Goal: Transaction & Acquisition: Purchase product/service

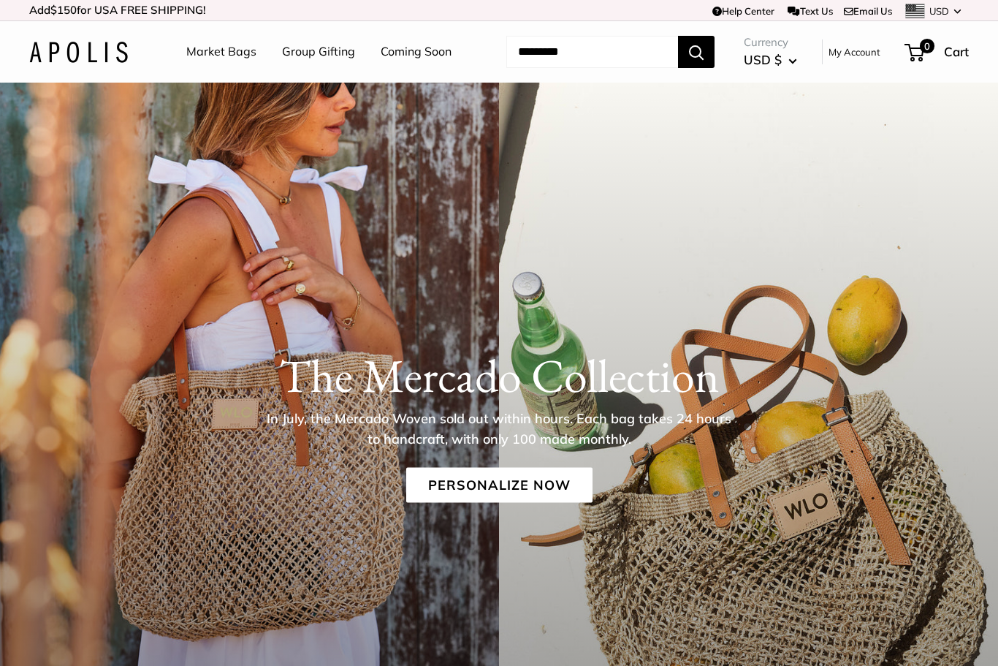
click at [213, 51] on link "Market Bags" at bounding box center [221, 52] width 70 height 22
click at [222, 53] on link "Market Bags" at bounding box center [221, 52] width 70 height 22
click at [218, 50] on link "Market Bags" at bounding box center [221, 52] width 70 height 22
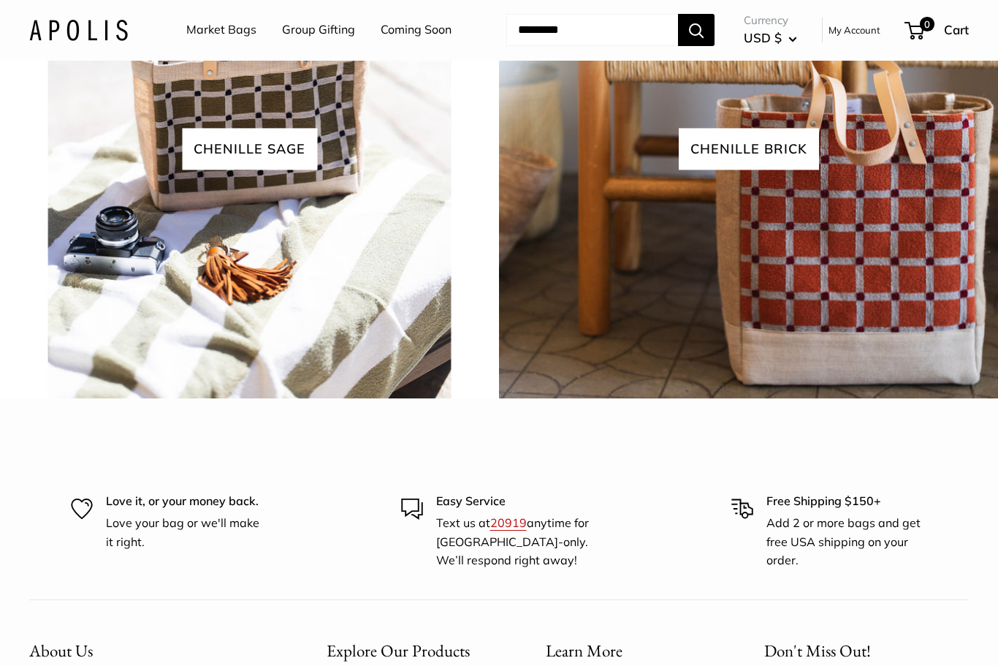
scroll to position [3325, 0]
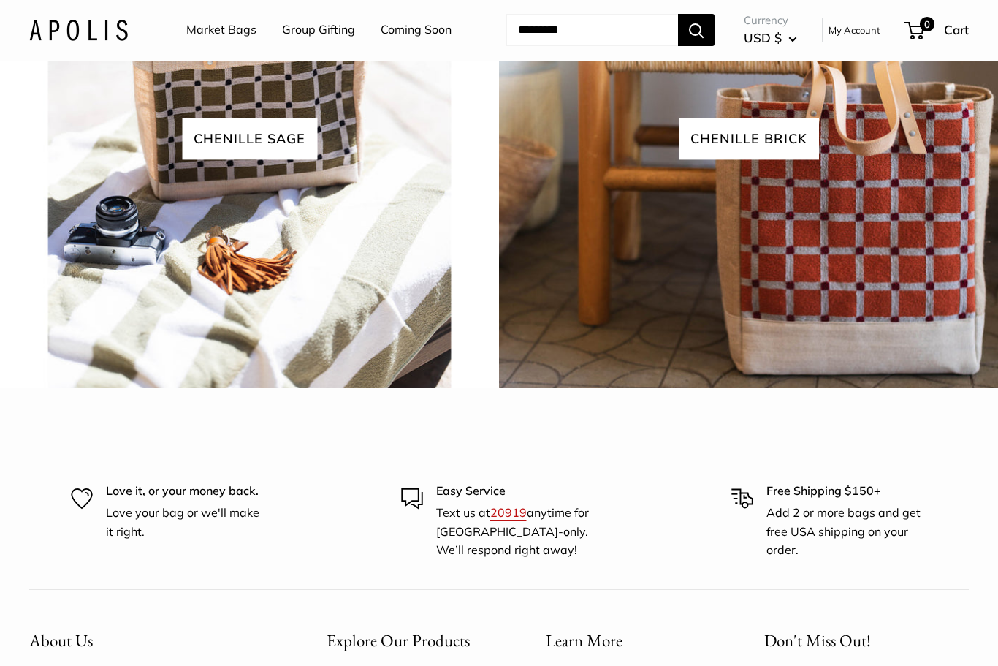
click at [736, 160] on span "chenille brick" at bounding box center [749, 139] width 140 height 42
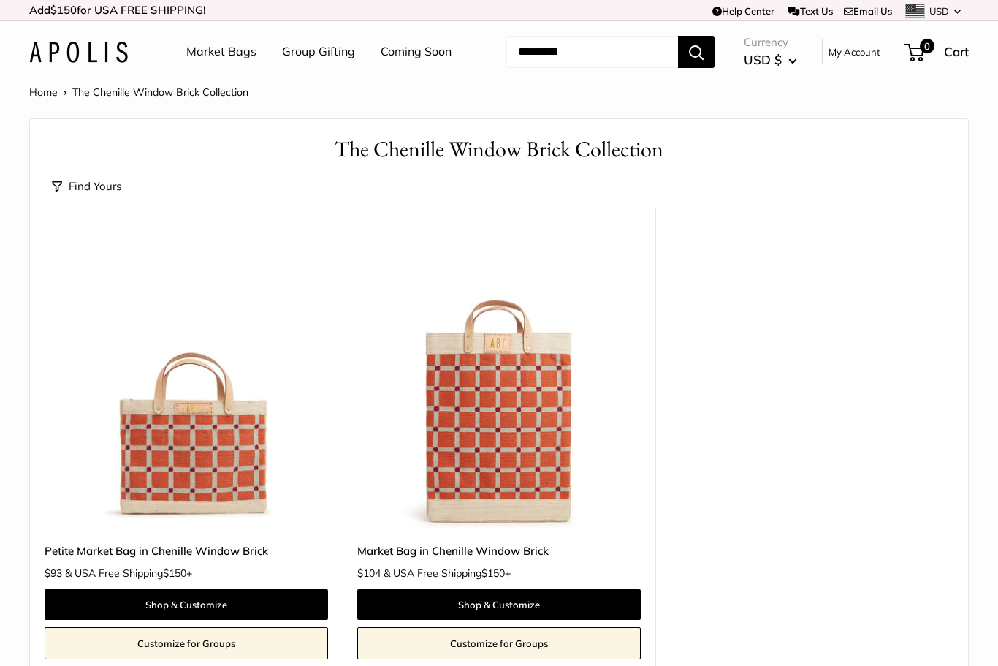
click at [216, 58] on link "Market Bags" at bounding box center [221, 52] width 70 height 22
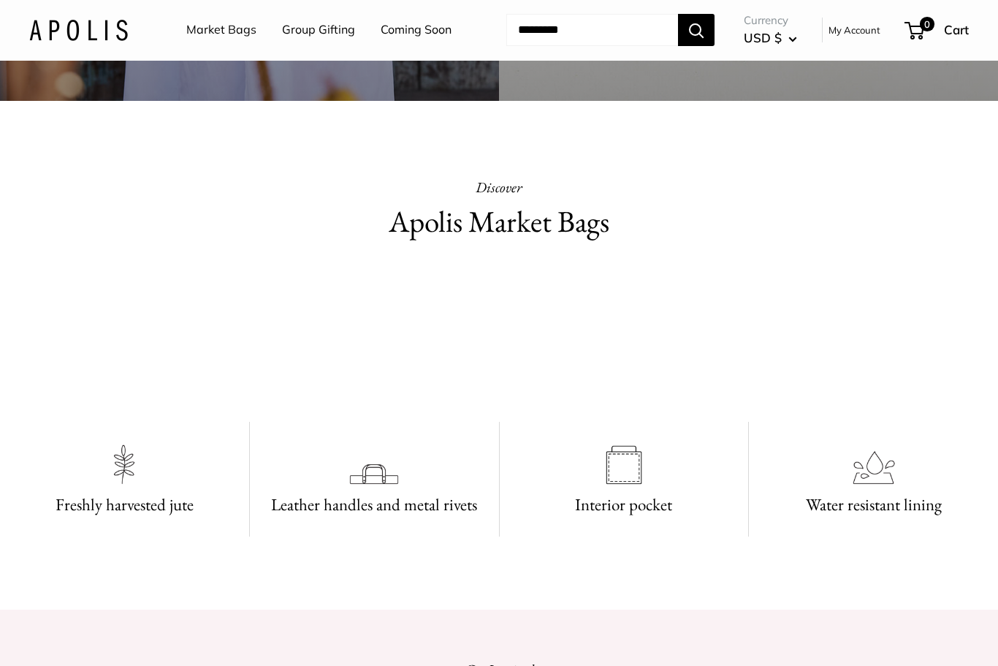
scroll to position [730, 0]
click at [428, 222] on h2 "Apolis Market Bags" at bounding box center [499, 221] width 470 height 43
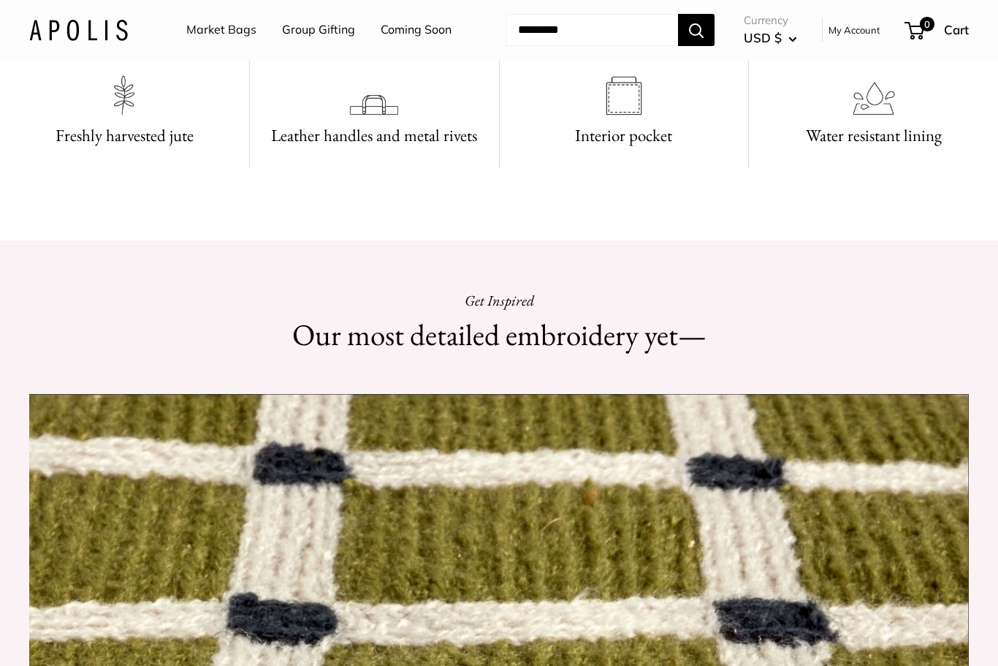
scroll to position [1099, 0]
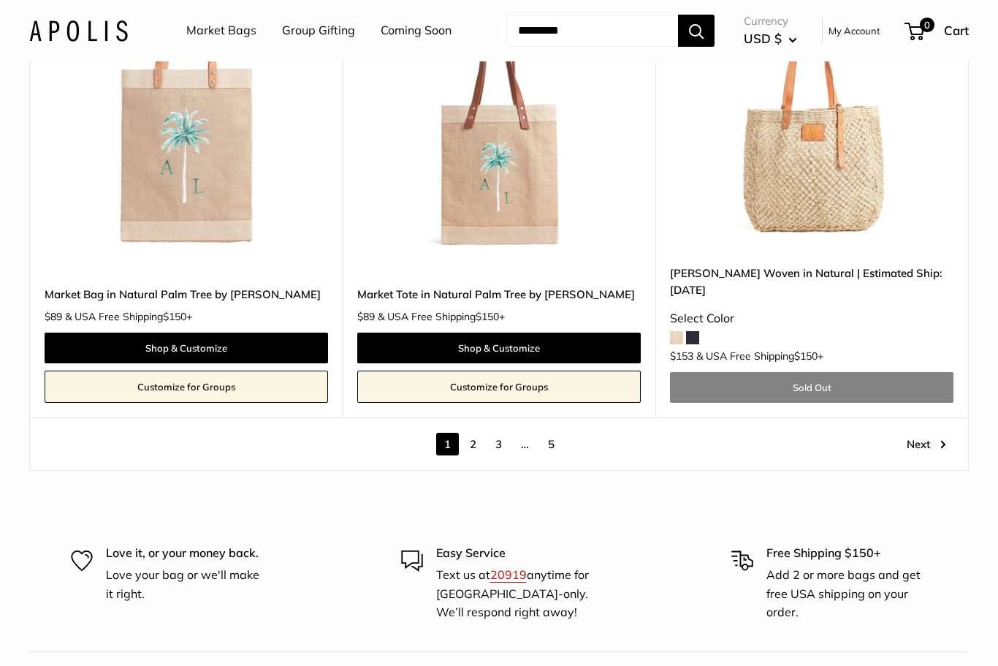
scroll to position [7980, 0]
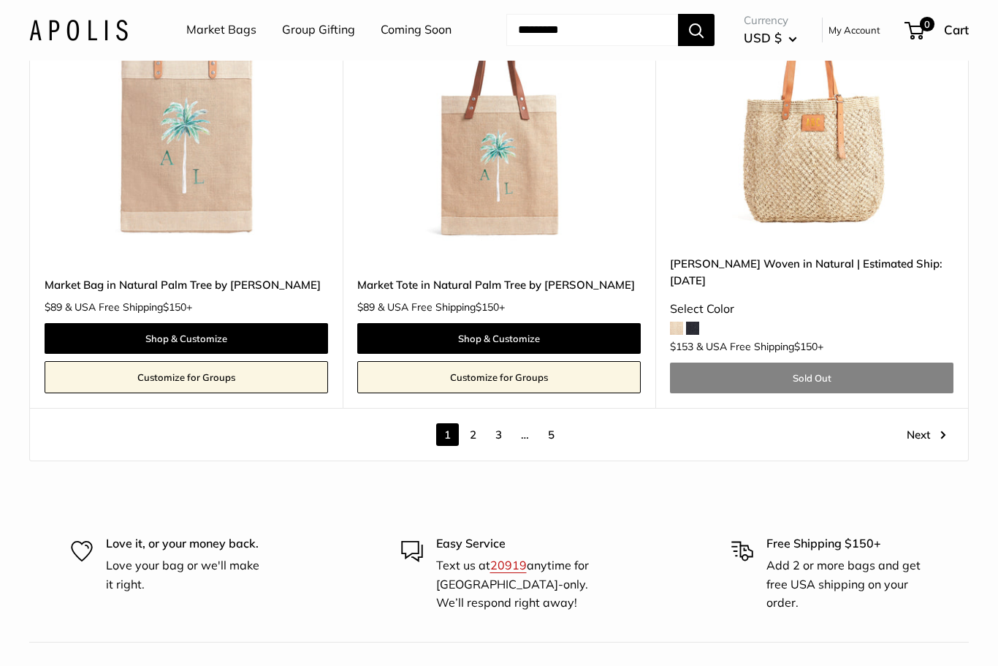
click at [930, 424] on link "Next" at bounding box center [926, 435] width 39 height 23
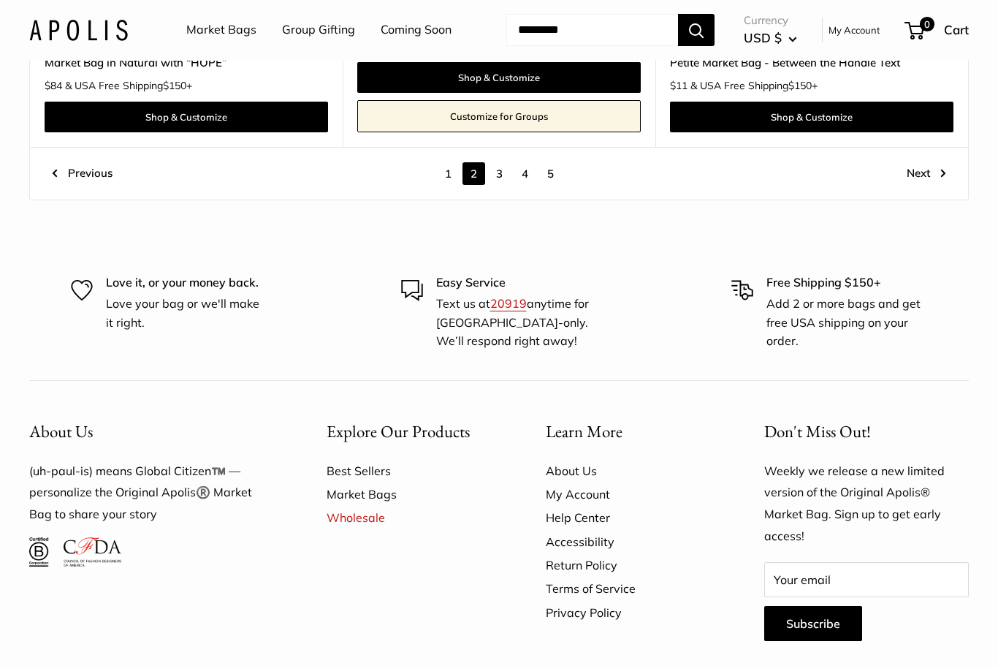
scroll to position [7826, 0]
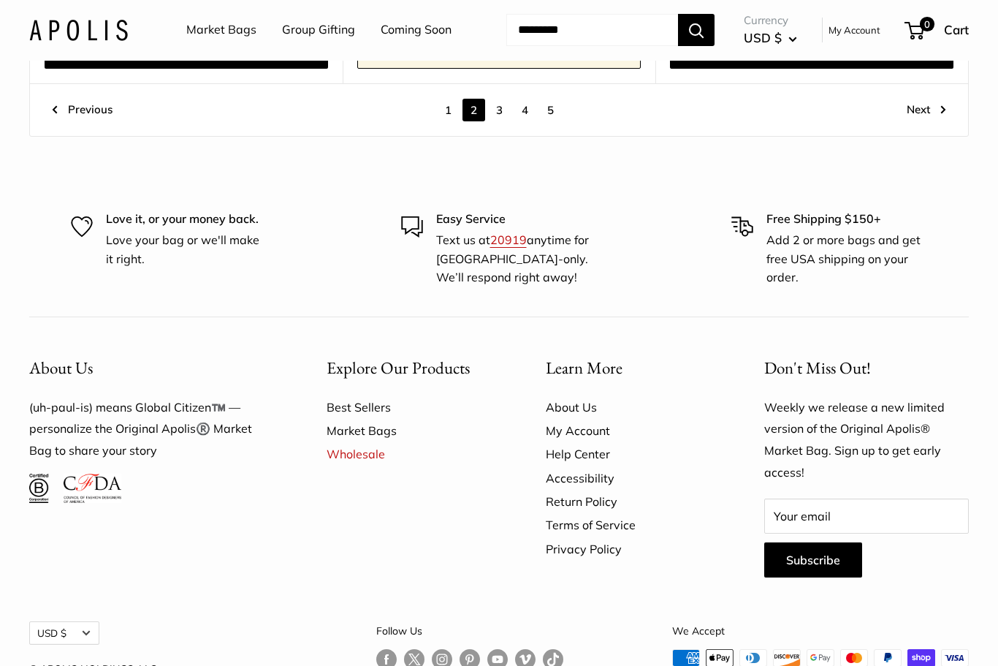
click at [924, 99] on link "Next" at bounding box center [926, 110] width 39 height 23
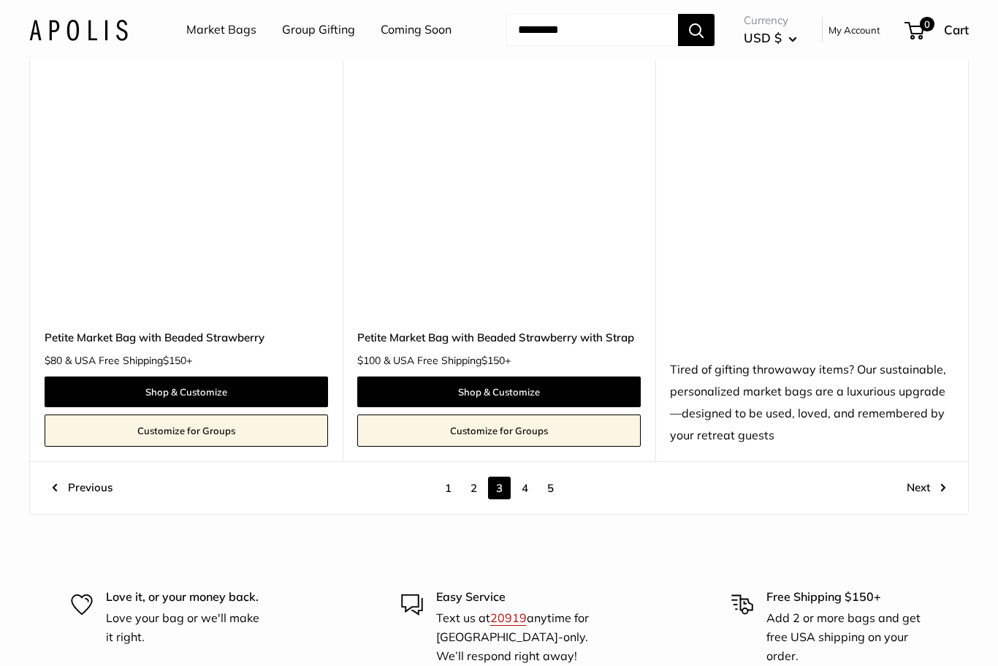
scroll to position [7657, 0]
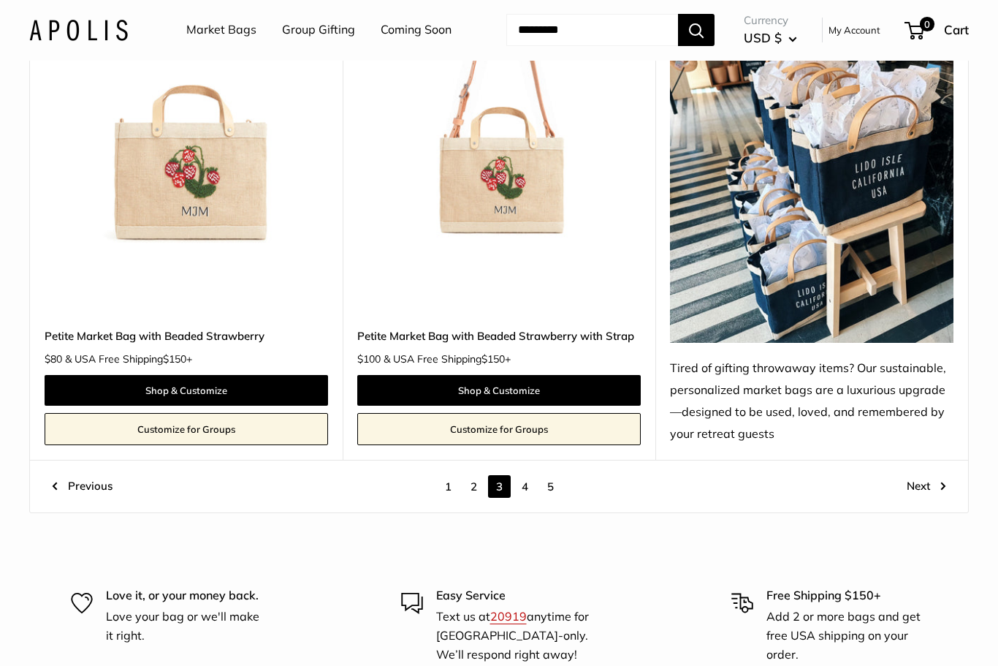
click at [919, 476] on link "Next" at bounding box center [926, 487] width 39 height 23
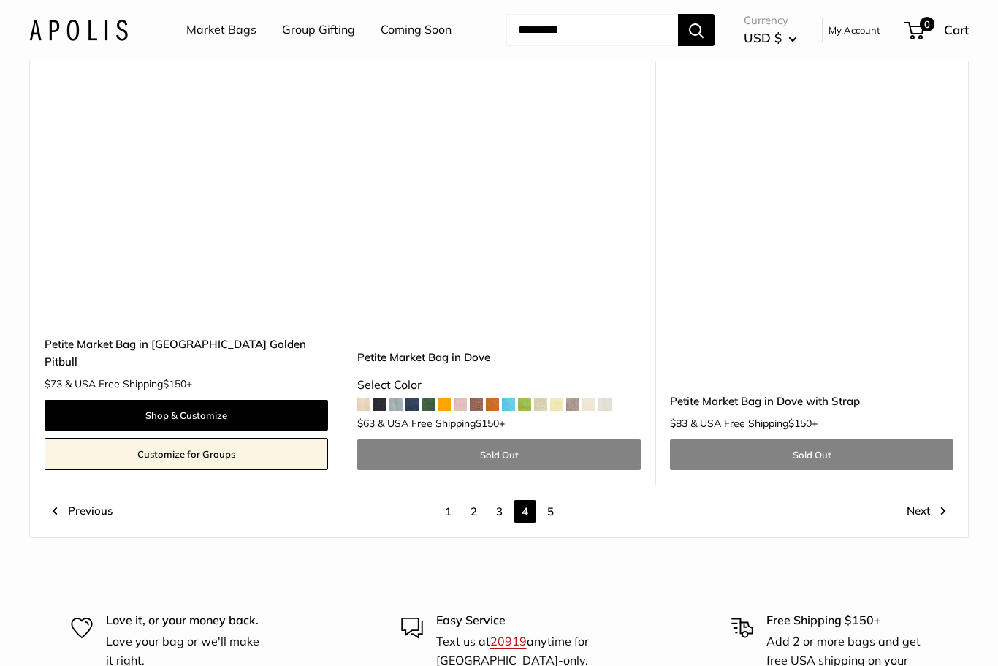
scroll to position [7552, 0]
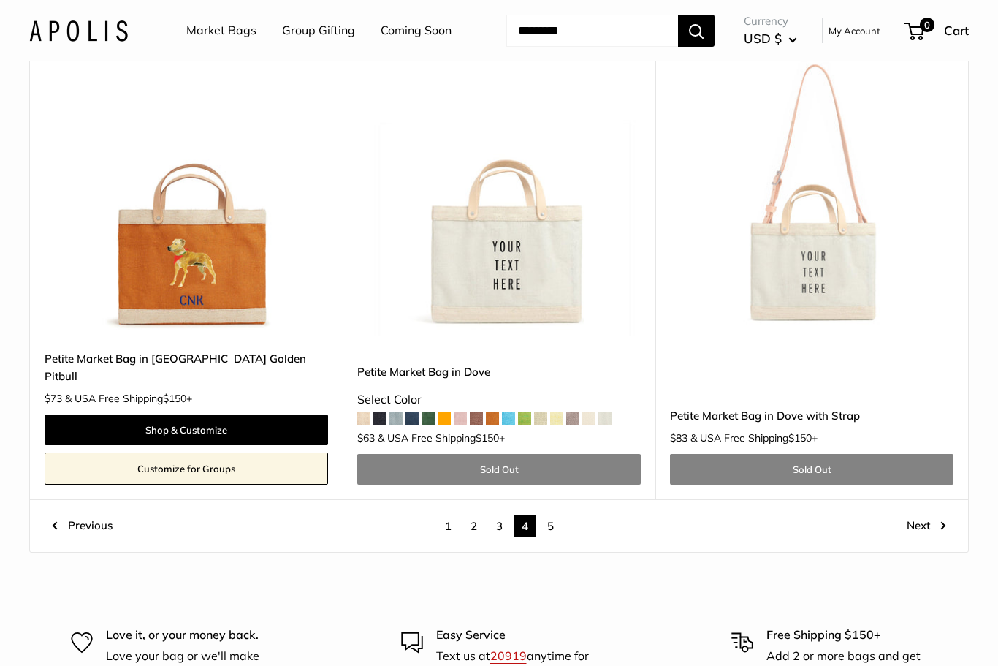
click at [929, 514] on link "Next" at bounding box center [926, 525] width 39 height 23
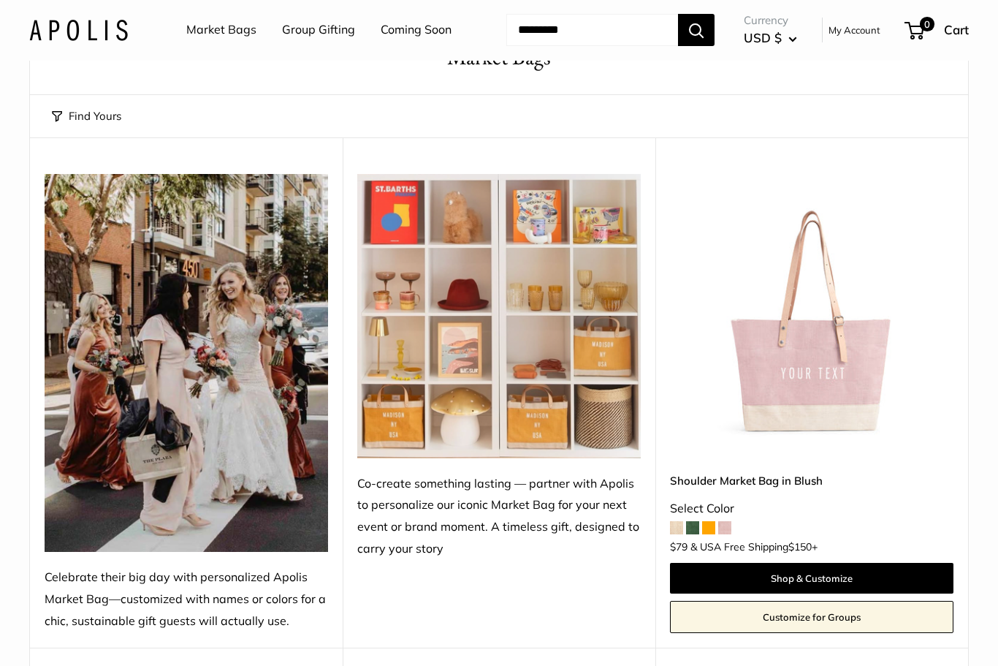
scroll to position [94, 0]
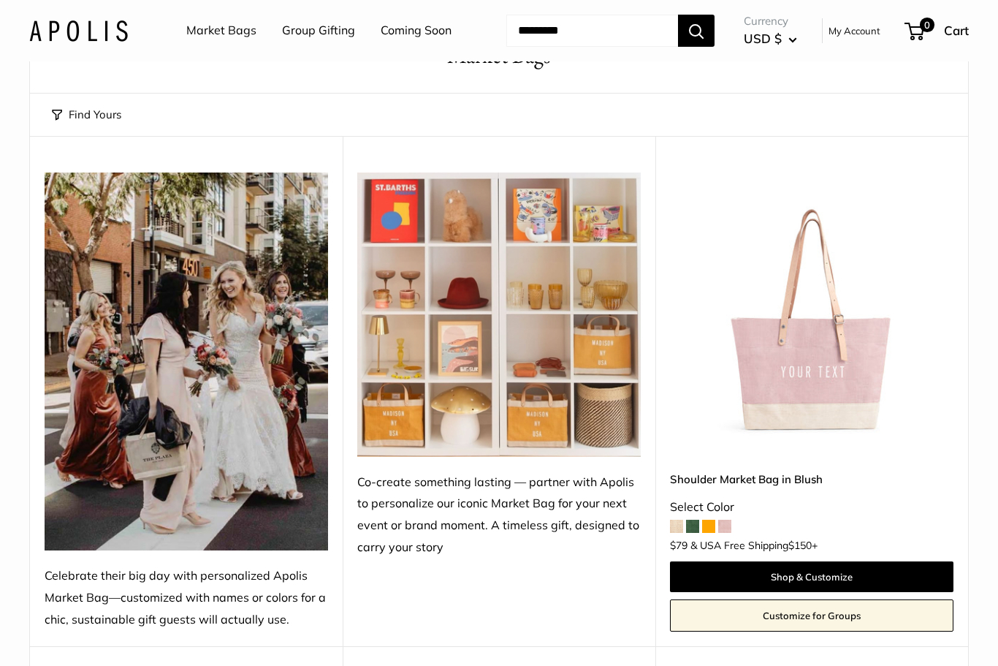
click at [823, 368] on img at bounding box center [811, 313] width 283 height 283
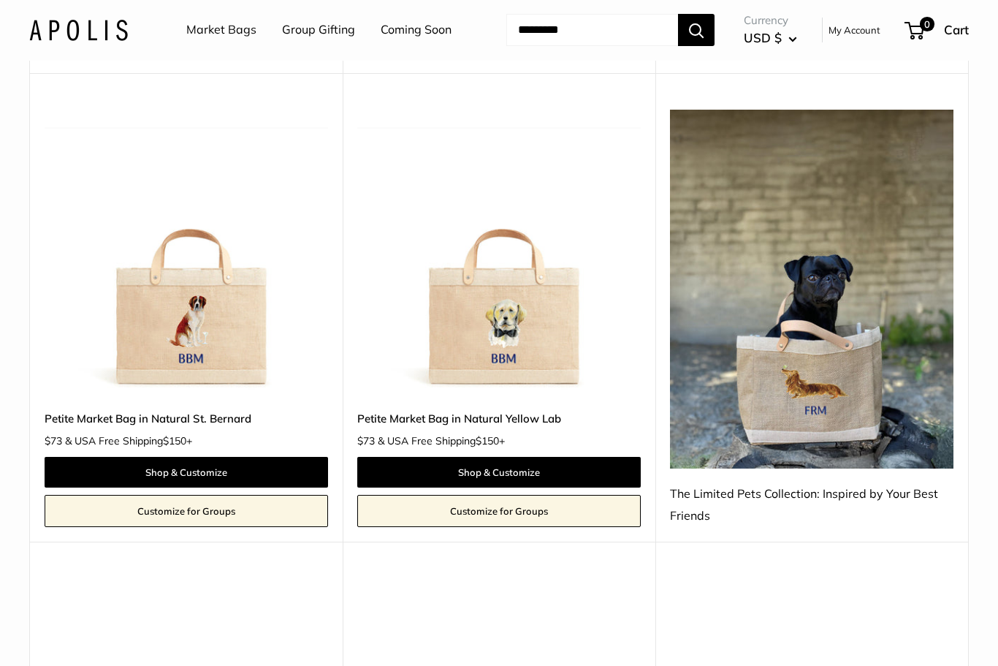
scroll to position [6543, 0]
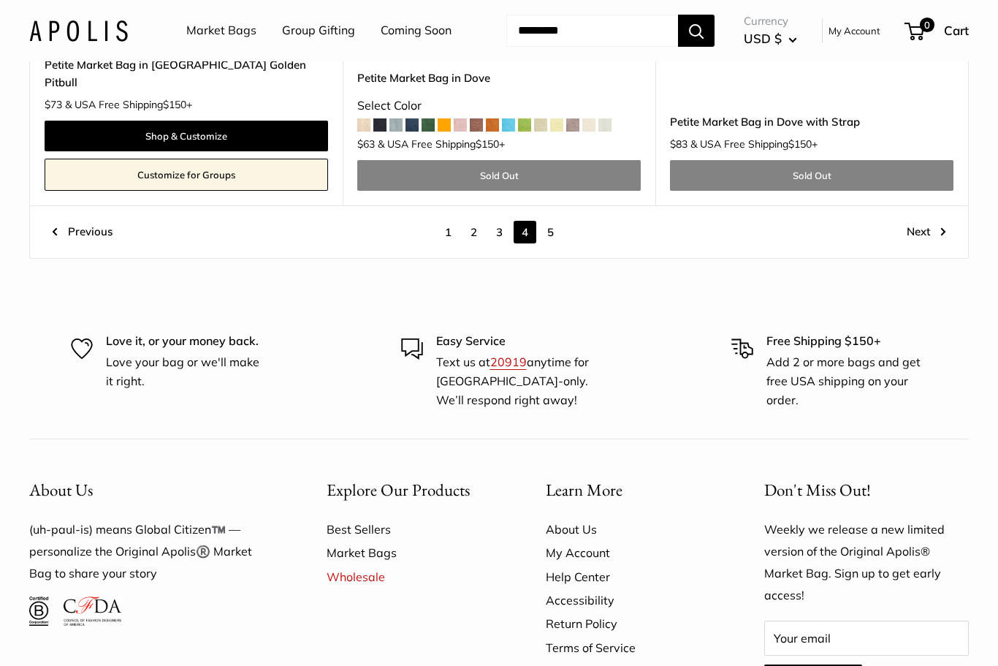
click at [554, 221] on link "5" at bounding box center [550, 232] width 23 height 23
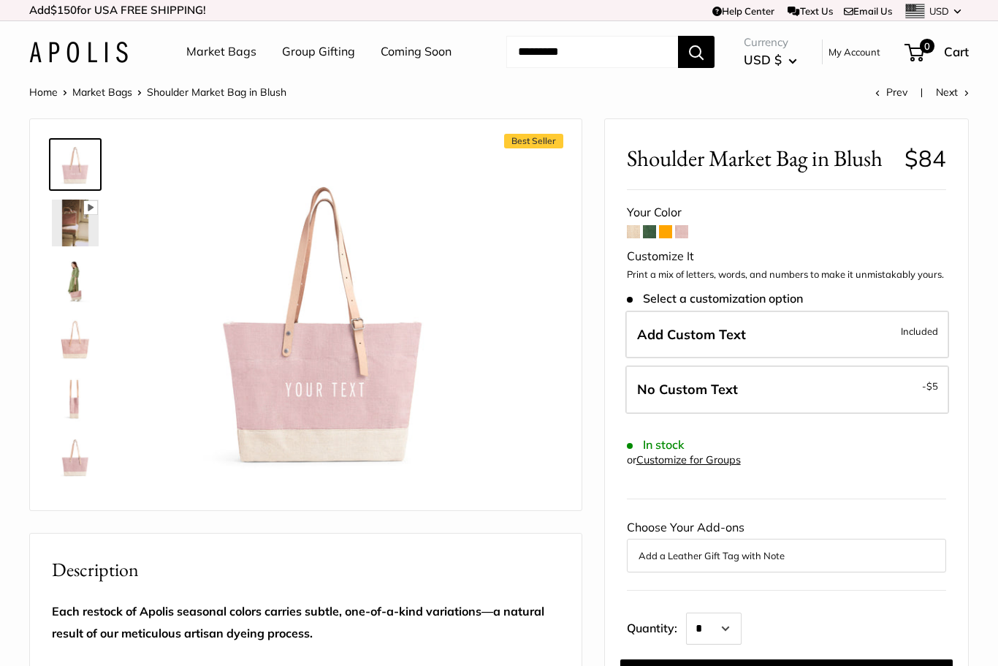
click at [56, 280] on img at bounding box center [75, 281] width 47 height 47
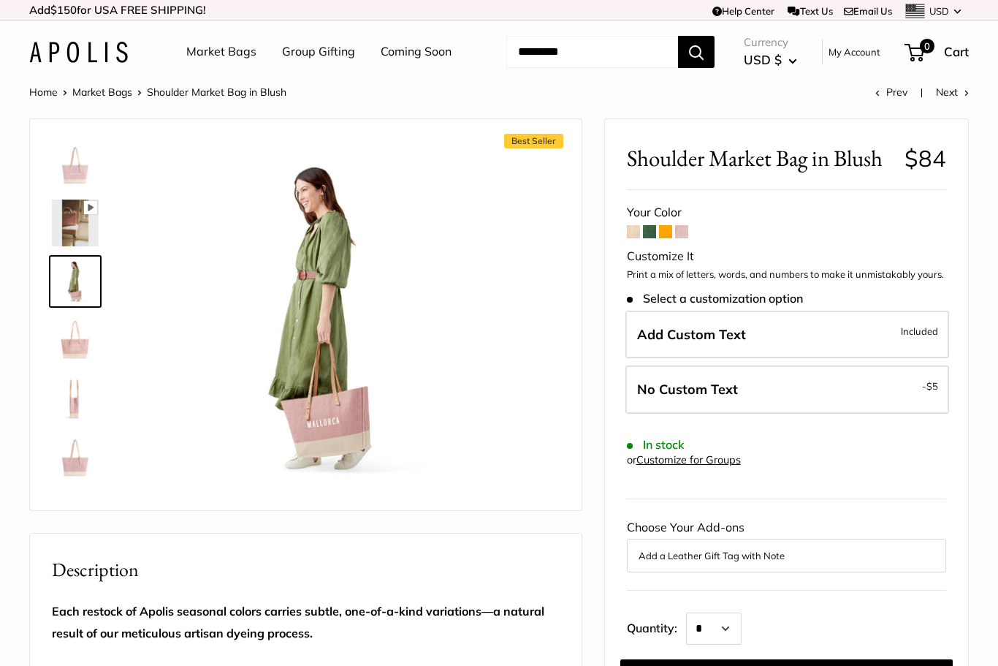
click at [68, 344] on img at bounding box center [75, 339] width 47 height 47
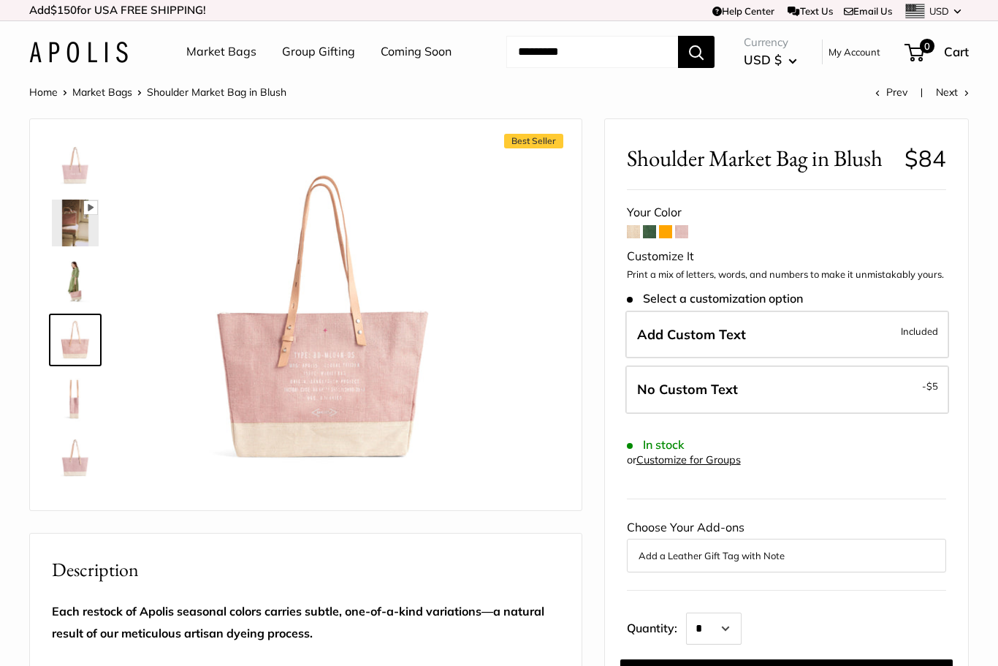
click at [68, 400] on img at bounding box center [75, 398] width 47 height 47
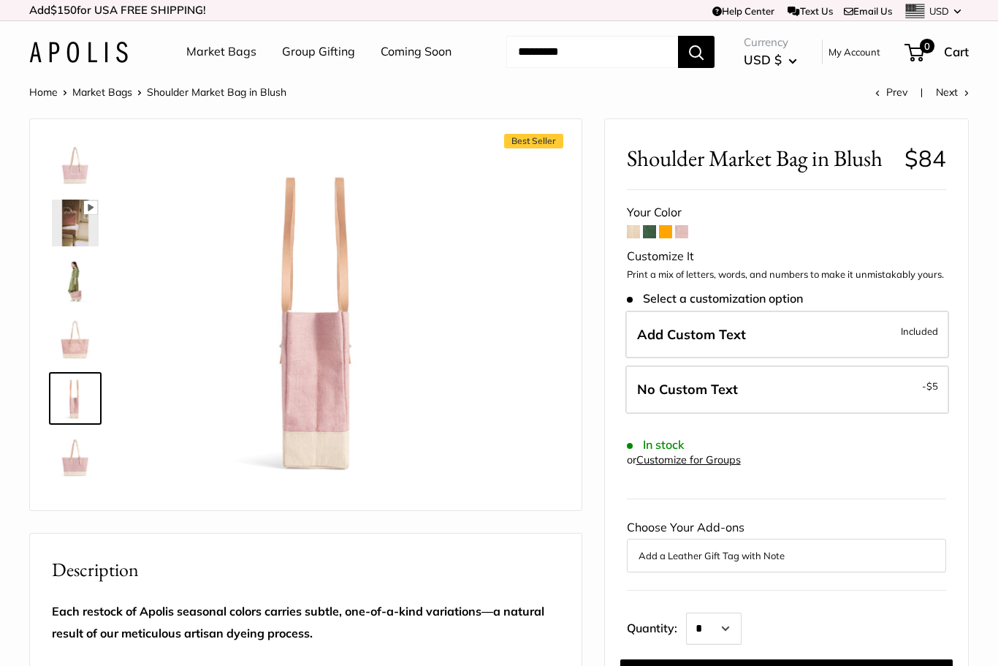
click at [78, 454] on img at bounding box center [75, 456] width 47 height 47
